Goal: Task Accomplishment & Management: Use online tool/utility

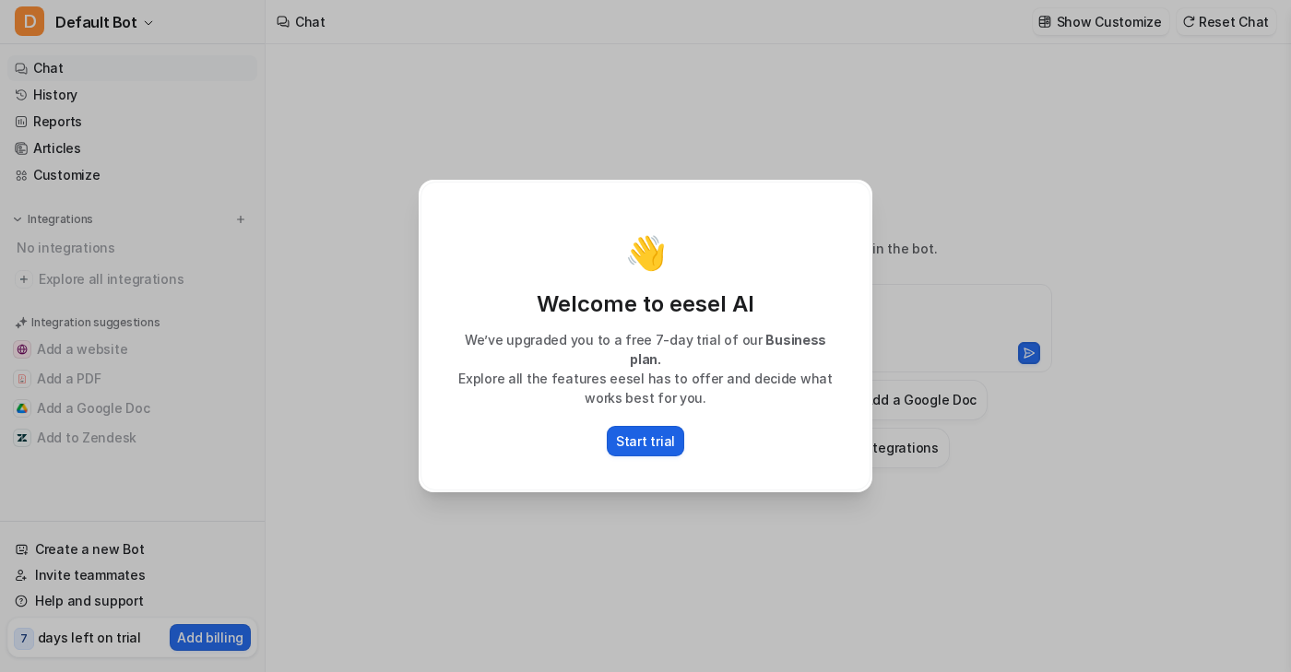
click at [647, 438] on p "Start trial" at bounding box center [645, 441] width 59 height 19
